Goal: Check status: Check status

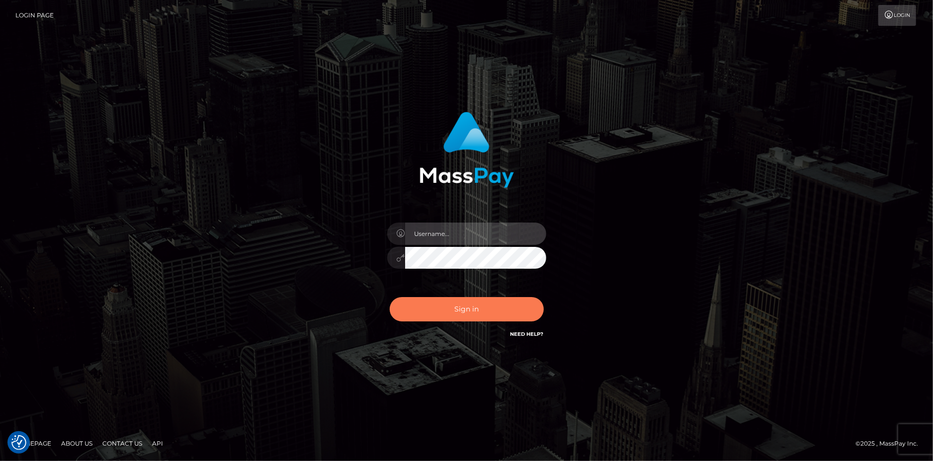
type input "Jeane.B2"
click at [465, 309] on button "Sign in" at bounding box center [467, 309] width 154 height 24
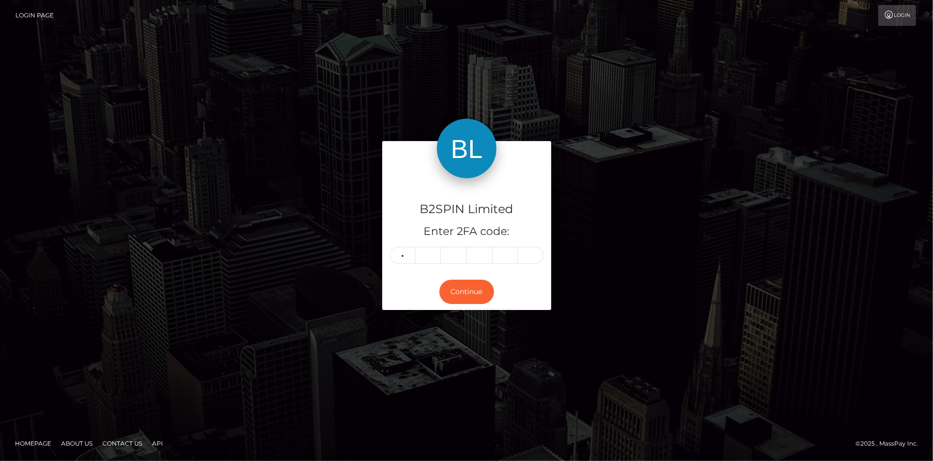
type input "9"
type input "3"
type input "9"
type input "2"
type input "0"
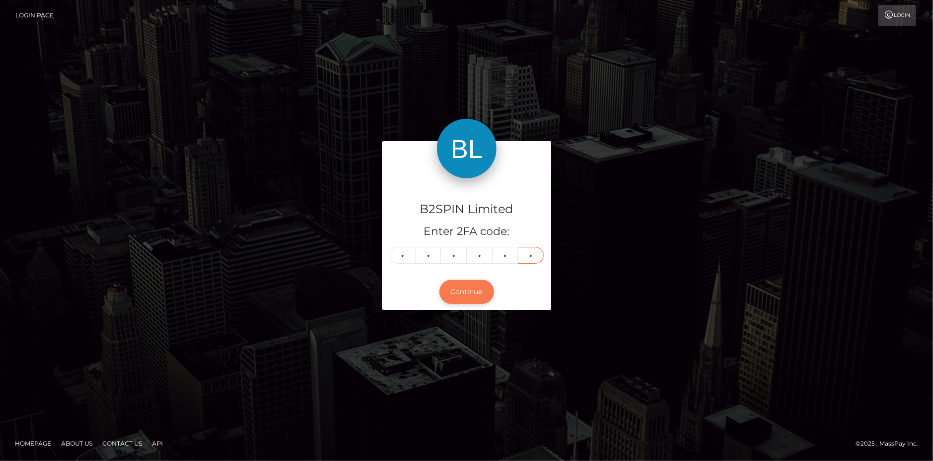
type input "6"
click at [479, 298] on button "Continue" at bounding box center [467, 292] width 55 height 24
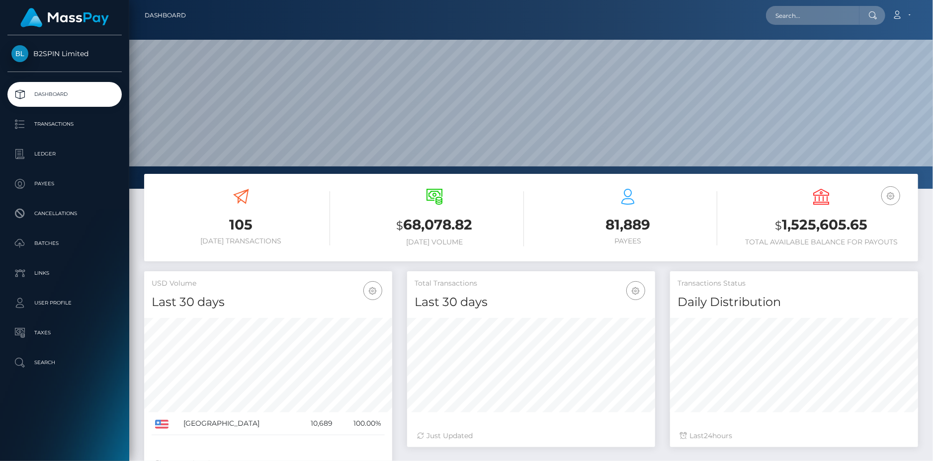
scroll to position [177, 248]
click at [30, 121] on p "Transactions" at bounding box center [64, 124] width 106 height 15
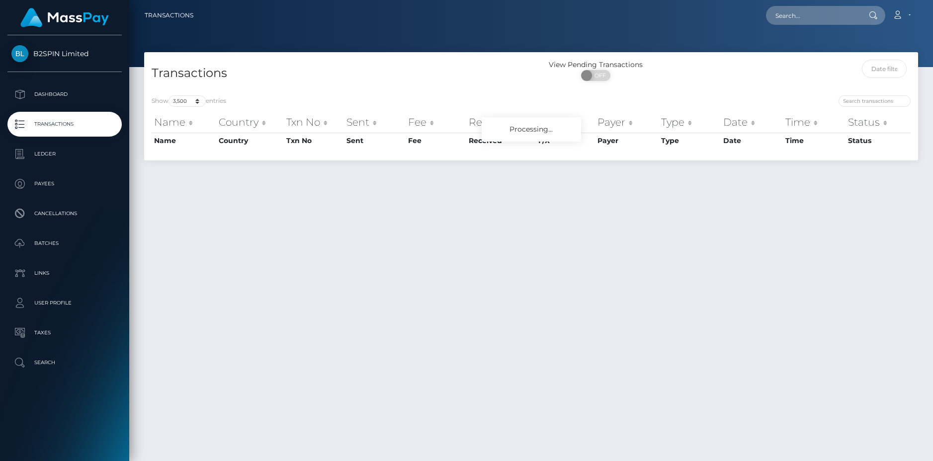
select select "3500"
click at [857, 96] on input "search" at bounding box center [875, 100] width 72 height 11
click at [882, 68] on input "text" at bounding box center [884, 69] width 45 height 18
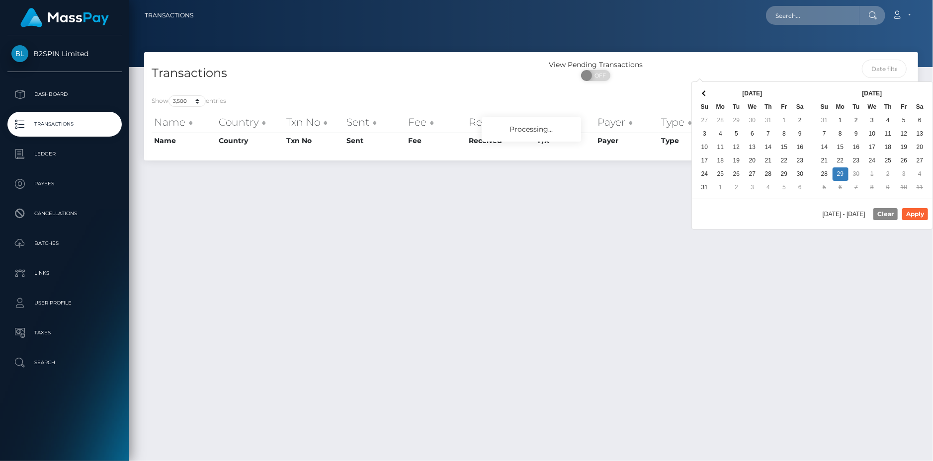
click at [772, 218] on div "09/29/2025 - 09/29/2025 Clear Apply" at bounding box center [812, 214] width 241 height 30
click at [910, 213] on button "Apply" at bounding box center [915, 214] width 26 height 12
type input "09/22/2025 - 09/29/2025"
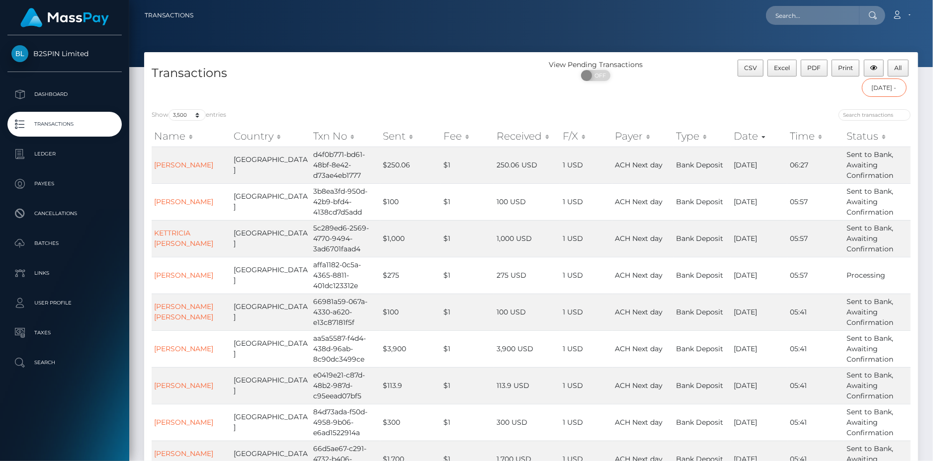
click at [880, 94] on input "09/22/2025 - 09/29/2025" at bounding box center [884, 88] width 45 height 18
click at [880, 89] on input "09/22/2025 - 09/29/2025" at bounding box center [884, 88] width 45 height 18
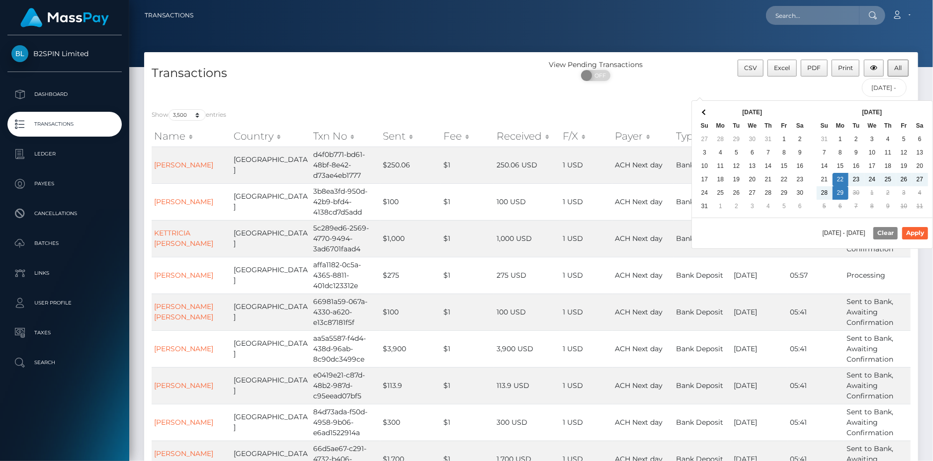
click at [690, 78] on div "View Pending Transactions ON OFF" at bounding box center [628, 73] width 193 height 26
click at [898, 66] on span "All" at bounding box center [898, 67] width 7 height 7
